Goal: Task Accomplishment & Management: Manage account settings

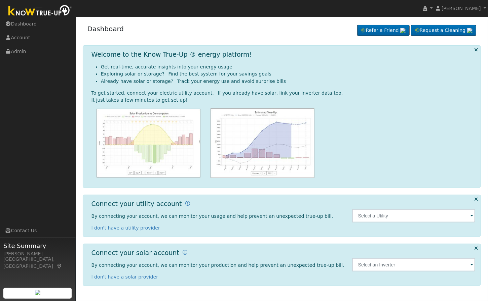
click at [32, 60] on ul "Navigation Dashboard Account Admin Links Contact Us" at bounding box center [38, 167] width 76 height 301
click at [40, 51] on link "Admin" at bounding box center [38, 52] width 76 height 14
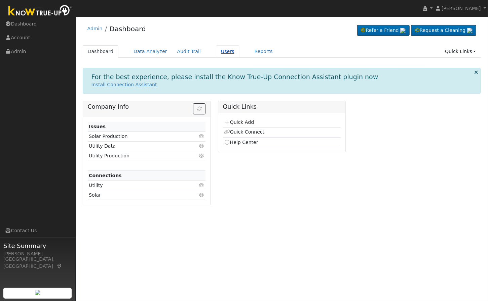
drag, startPoint x: 205, startPoint y: 51, endPoint x: 209, endPoint y: 53, distance: 4.2
click at [216, 51] on link "Users" at bounding box center [228, 51] width 24 height 12
click at [218, 49] on link "Users" at bounding box center [228, 51] width 24 height 12
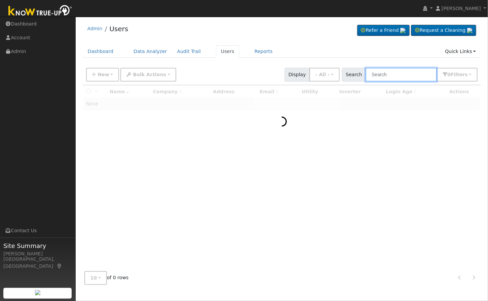
click at [386, 80] on input "text" at bounding box center [400, 75] width 71 height 14
paste input "Huayta"
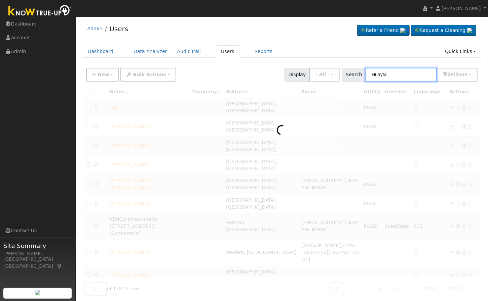
click at [413, 71] on input "Huayta" at bounding box center [400, 75] width 71 height 14
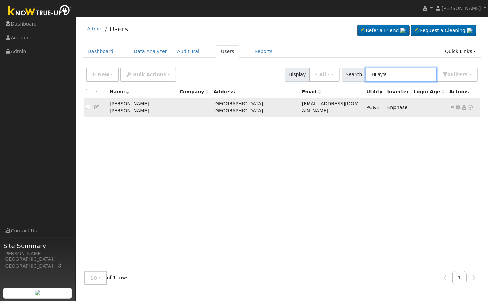
type input "Huayta"
click at [464, 105] on icon at bounding box center [464, 107] width 6 height 5
